Goal: Browse casually

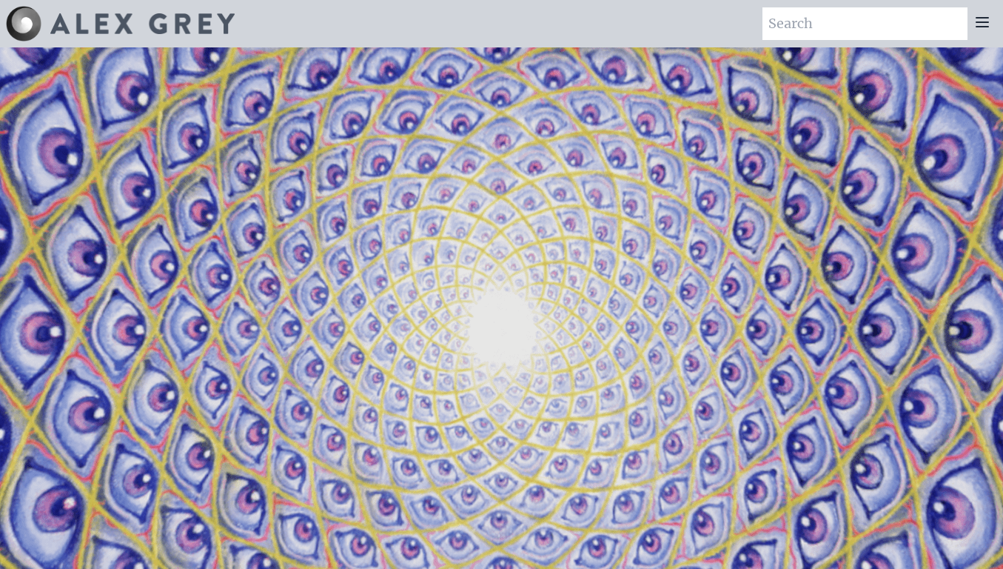
click at [801, 349] on video "Your browser does not support the video tag." at bounding box center [502, 332] width 1481 height 833
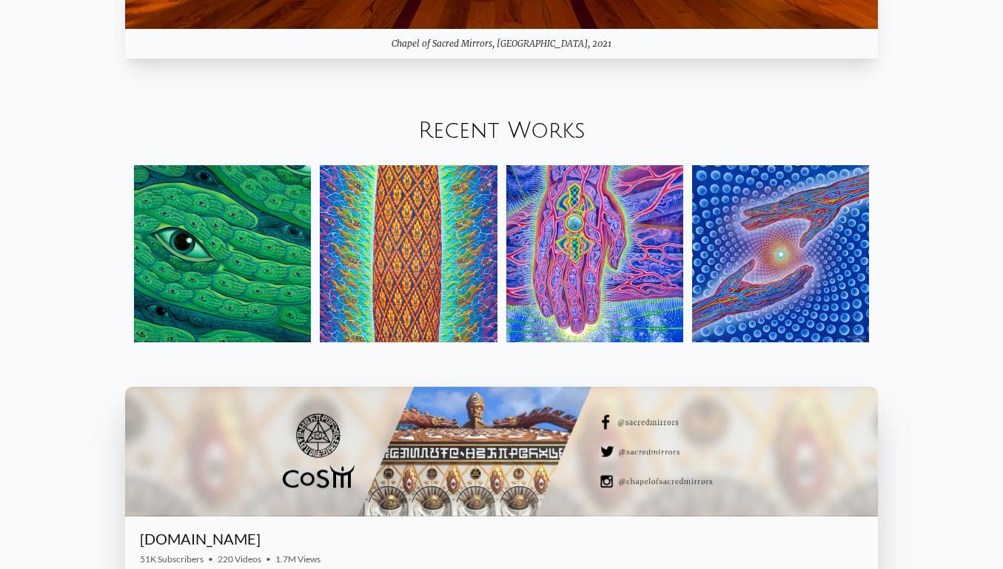
scroll to position [1693, 0]
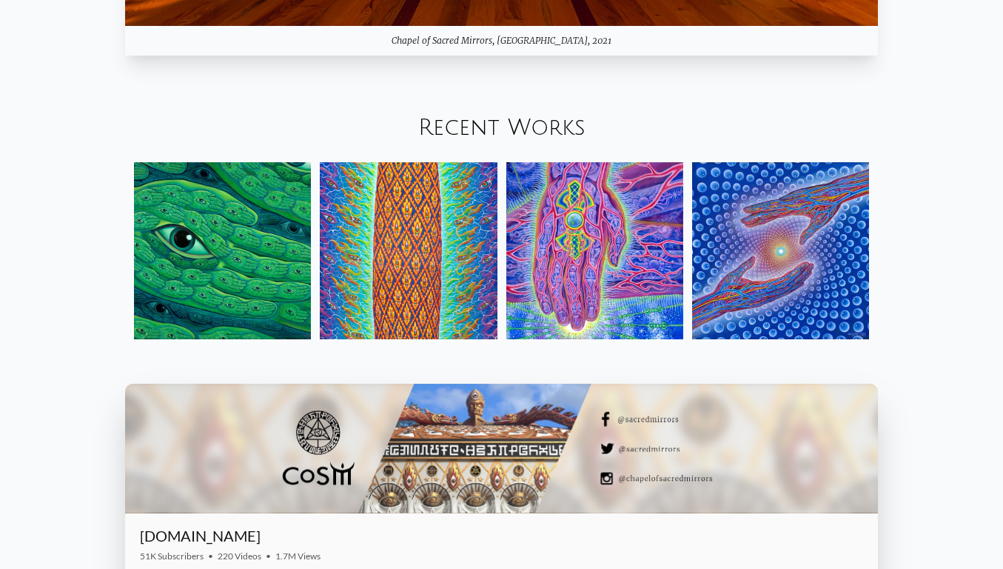
click at [920, 330] on div "Your browser does not support the video tag. Mystic Visionary Artist, co-founde…" at bounding box center [501, 163] width 1003 height 3618
